Goal: Information Seeking & Learning: Learn about a topic

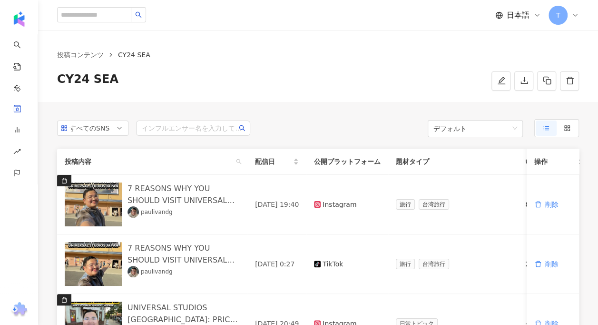
click at [292, 98] on div "投稿コンテンツ CY24 SEA CY24 SEA" at bounding box center [318, 65] width 560 height 71
click at [299, 60] on div "投稿コンテンツ CY24 SEA CY24 SEA" at bounding box center [318, 70] width 560 height 41
click at [552, 49] on div "投稿コンテンツ CY24 SEA CY24 SEA" at bounding box center [318, 65] width 560 height 71
